Goal: Complete application form

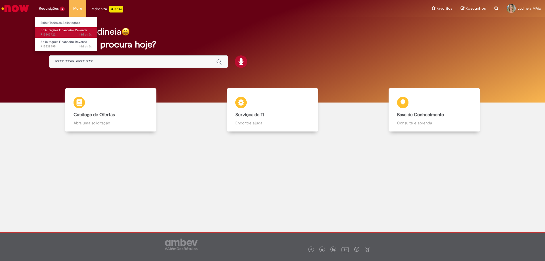
click at [60, 30] on span "Solicitações Financeiro Revenda" at bounding box center [64, 30] width 47 height 4
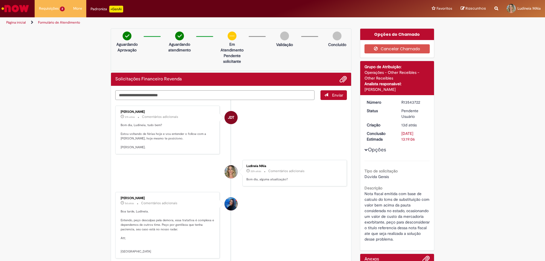
click at [160, 96] on textarea "Digite sua mensagem aqui..." at bounding box center [214, 95] width 199 height 10
type textarea "*"
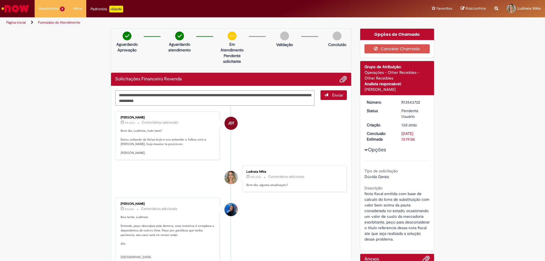
type textarea "**********"
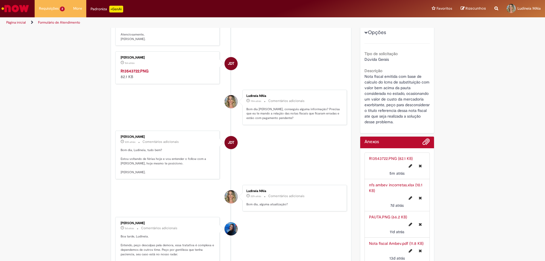
scroll to position [85, 0]
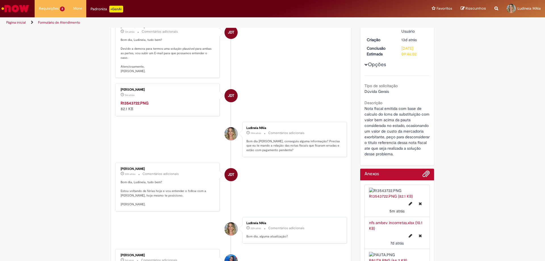
click at [171, 100] on img "Histórico de tíquete" at bounding box center [168, 100] width 95 height 0
click at [176, 100] on img "Histórico de tíquete" at bounding box center [168, 100] width 95 height 0
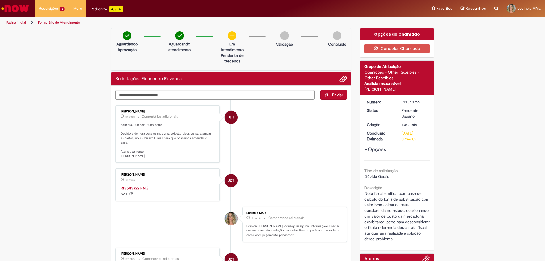
scroll to position [0, 0]
click at [189, 95] on textarea "Digite sua mensagem aqui..." at bounding box center [214, 95] width 199 height 10
